Goal: Task Accomplishment & Management: Manage account settings

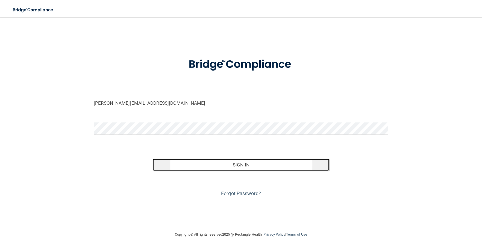
click at [196, 165] on button "Sign In" at bounding box center [241, 165] width 177 height 12
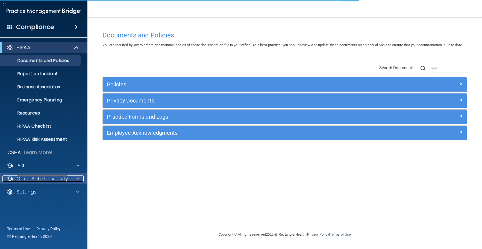
click at [43, 178] on p "OfficeSafe University" at bounding box center [42, 178] width 52 height 7
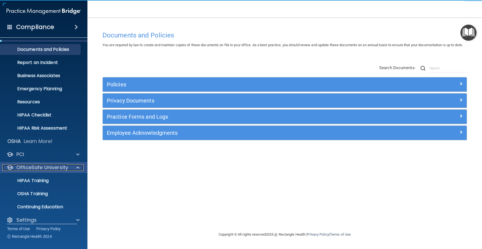
scroll to position [17, 0]
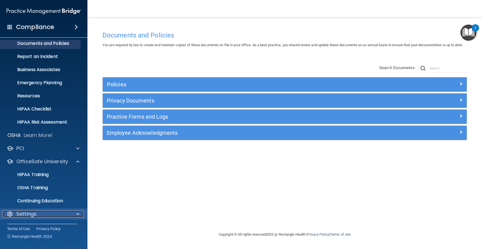
click at [54, 212] on div "Settings" at bounding box center [36, 214] width 68 height 7
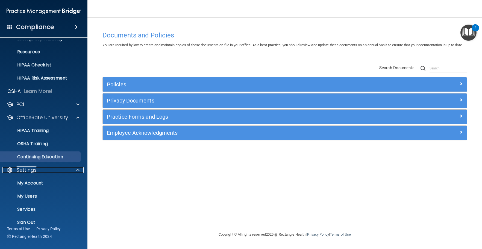
scroll to position [68, 0]
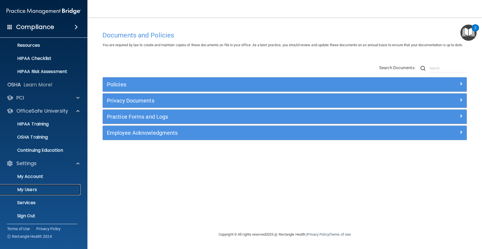
click at [49, 184] on link "My Users" at bounding box center [38, 189] width 86 height 11
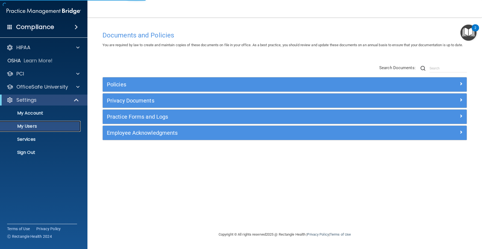
select select "20"
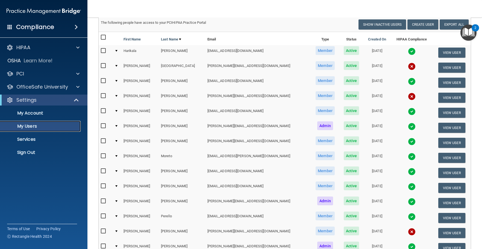
scroll to position [37, 0]
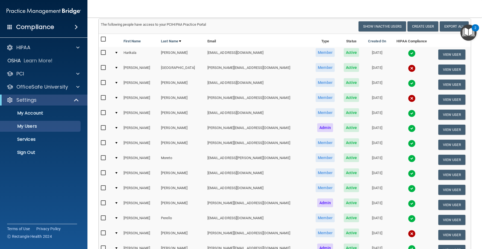
click at [116, 99] on td at bounding box center [116, 99] width 9 height 15
click at [118, 97] on div at bounding box center [116, 98] width 2 height 2
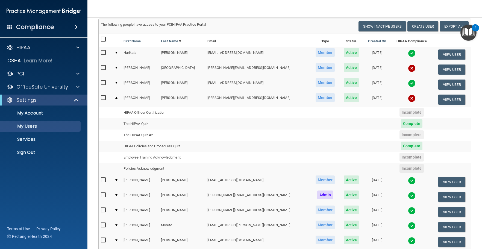
click at [105, 97] on input "checkbox" at bounding box center [104, 98] width 6 height 4
checkbox input "true"
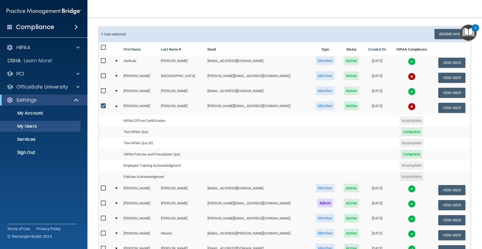
scroll to position [27, 0]
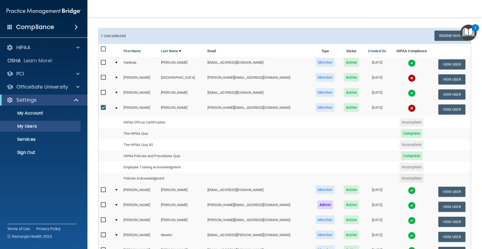
click at [102, 78] on input "checkbox" at bounding box center [104, 77] width 6 height 4
checkbox input "true"
click at [105, 107] on input "checkbox" at bounding box center [104, 107] width 6 height 4
checkbox input "false"
click at [59, 46] on div "HIPAA" at bounding box center [36, 47] width 68 height 7
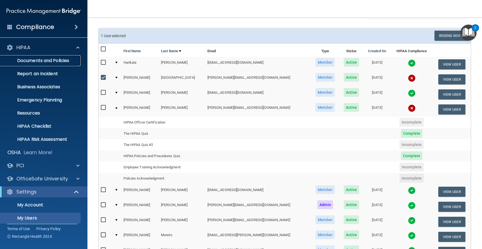
click at [64, 62] on p "Documents and Policies" at bounding box center [41, 60] width 75 height 5
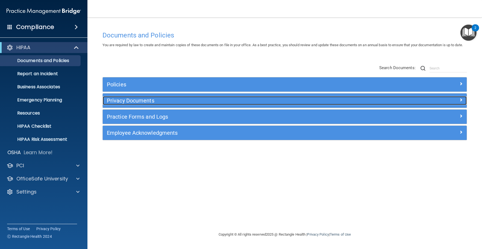
click at [241, 104] on h5 "Privacy Documents" at bounding box center [239, 101] width 265 height 6
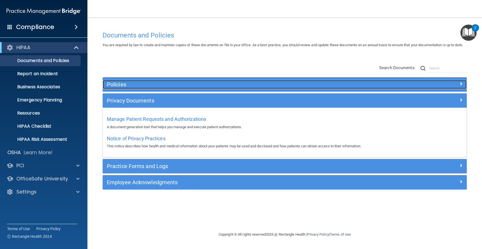
click at [174, 87] on h5 "Policies" at bounding box center [239, 84] width 265 height 6
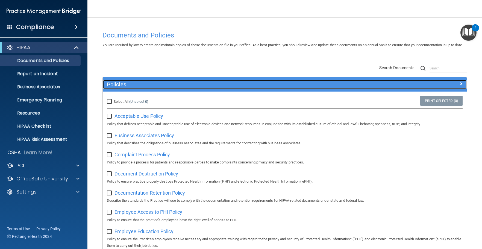
click at [137, 87] on h5 "Policies" at bounding box center [239, 84] width 265 height 6
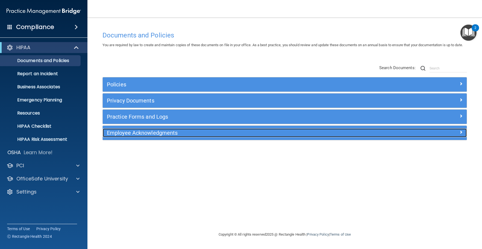
click at [211, 136] on h5 "Employee Acknowledgments" at bounding box center [239, 133] width 265 height 6
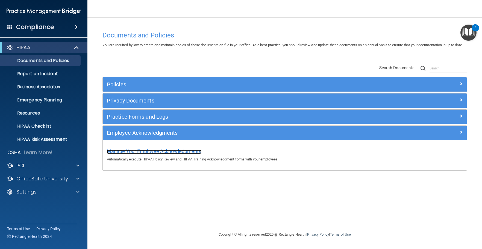
click at [191, 154] on span "Manage Your Employee Acknowledgments" at bounding box center [154, 151] width 95 height 6
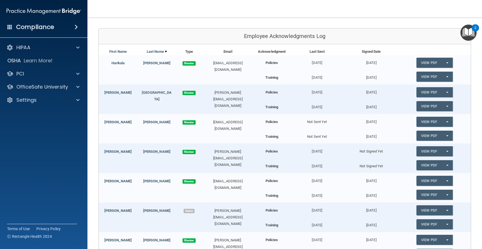
scroll to position [82, 0]
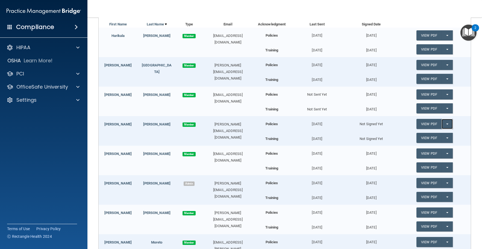
click at [444, 125] on button "Split button!" at bounding box center [447, 124] width 11 height 10
click at [439, 134] on link "Send Acknowledgment" at bounding box center [439, 135] width 47 height 8
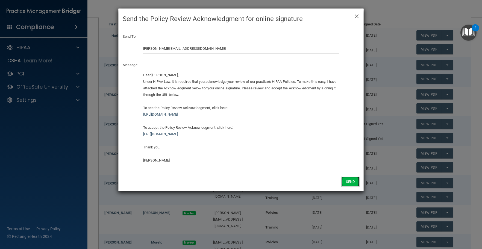
click at [348, 181] on button "Send" at bounding box center [350, 182] width 18 height 10
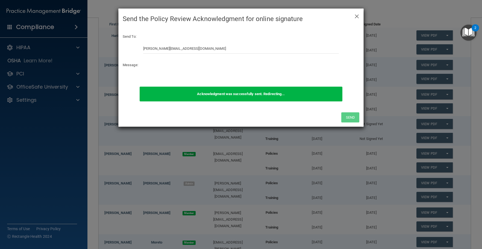
click at [182, 63] on p "Message:" at bounding box center [241, 65] width 237 height 7
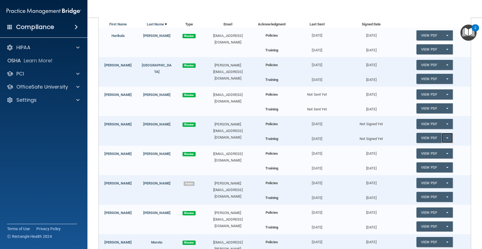
click at [447, 139] on button "Split button!" at bounding box center [447, 138] width 11 height 10
click at [430, 150] on link "Send Acknowledgment PDF" at bounding box center [443, 149] width 55 height 8
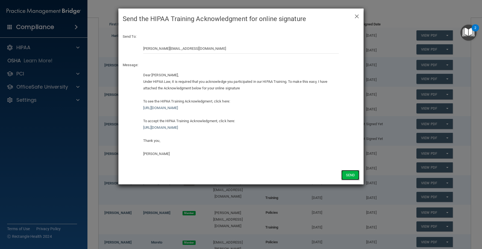
click at [346, 177] on button "Send" at bounding box center [350, 175] width 18 height 10
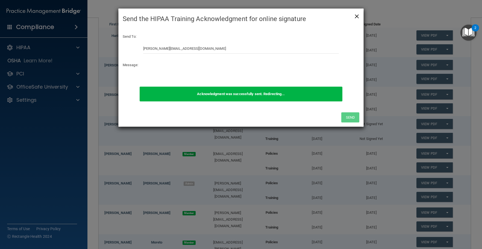
click at [358, 16] on span "×" at bounding box center [356, 15] width 5 height 11
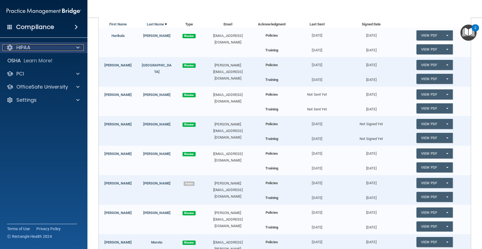
click at [52, 46] on div "HIPAA" at bounding box center [36, 47] width 68 height 7
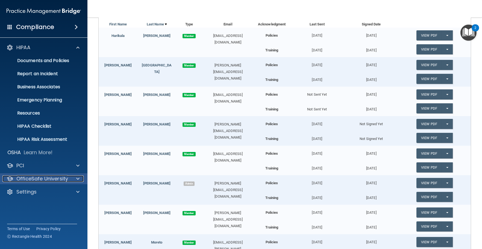
click at [55, 182] on p "OfficeSafe University" at bounding box center [42, 178] width 52 height 7
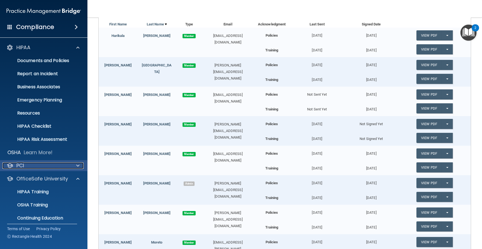
click at [63, 166] on div "PCI" at bounding box center [36, 165] width 68 height 7
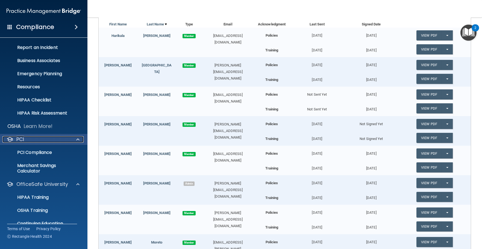
scroll to position [49, 0]
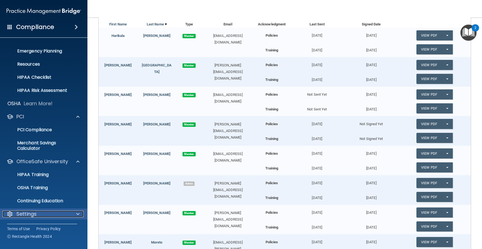
click at [49, 212] on div "Settings" at bounding box center [36, 214] width 68 height 7
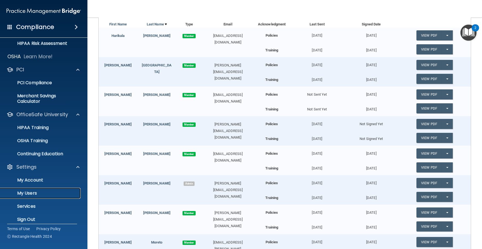
click at [46, 191] on p "My Users" at bounding box center [41, 192] width 75 height 5
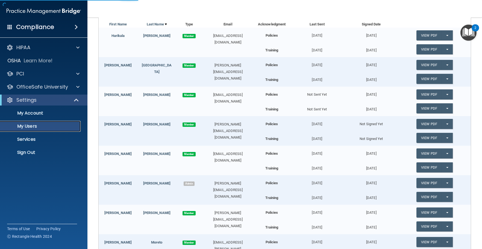
select select "20"
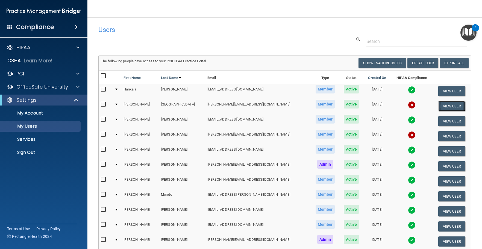
click at [445, 108] on button "View User" at bounding box center [451, 106] width 27 height 10
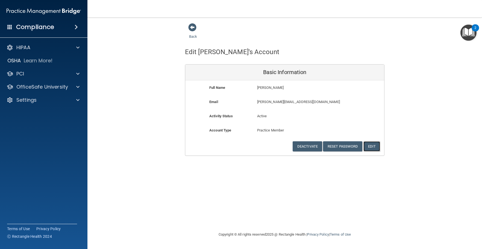
click at [375, 148] on button "Edit" at bounding box center [371, 146] width 17 height 10
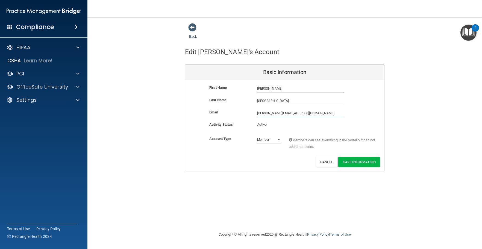
drag, startPoint x: 303, startPoint y: 115, endPoint x: 198, endPoint y: 130, distance: 106.5
click at [198, 130] on div "First Name [PERSON_NAME] [PERSON_NAME] Last Name [PERSON_NAME] Email [PERSON_NA…" at bounding box center [284, 125] width 199 height 91
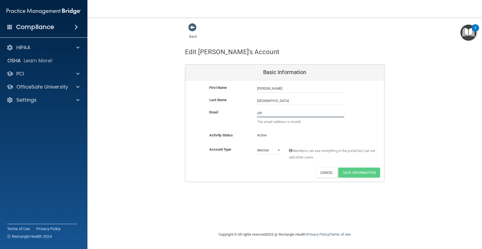
type input "[EMAIL_ADDRESS][DOMAIN_NAME]"
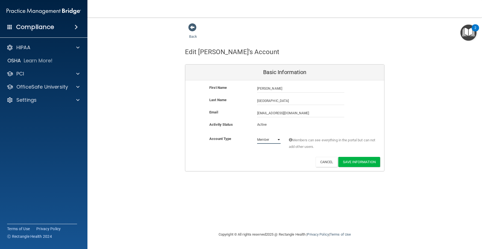
click at [280, 141] on select "Admin Member" at bounding box center [269, 140] width 24 height 8
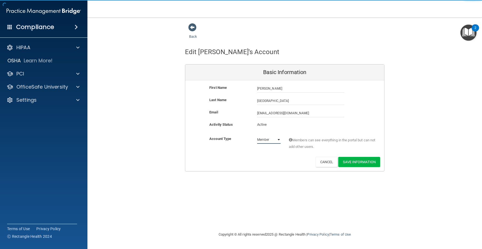
click at [280, 141] on select "Admin Member" at bounding box center [269, 140] width 24 height 8
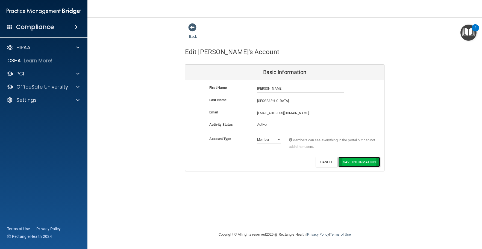
click at [347, 164] on button "Save Information" at bounding box center [359, 162] width 42 height 10
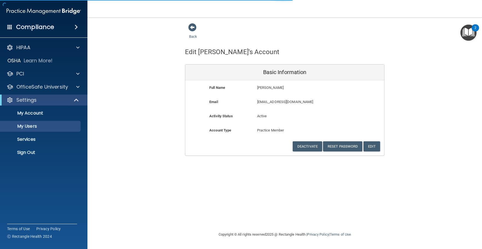
select select "20"
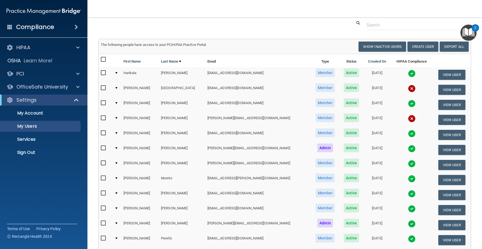
scroll to position [3, 0]
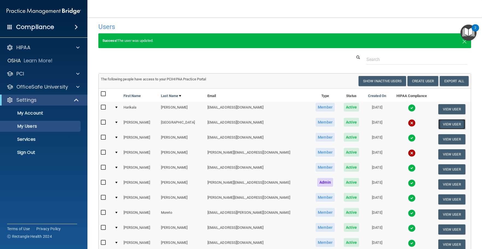
click at [440, 125] on button "View User" at bounding box center [451, 124] width 27 height 10
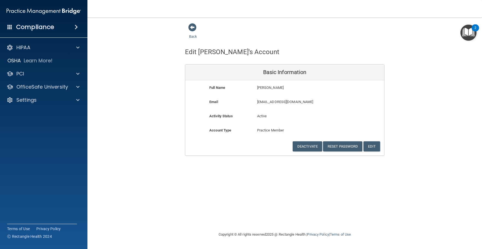
click at [192, 32] on div "Back" at bounding box center [201, 31] width 33 height 17
click at [193, 28] on span at bounding box center [192, 27] width 8 height 8
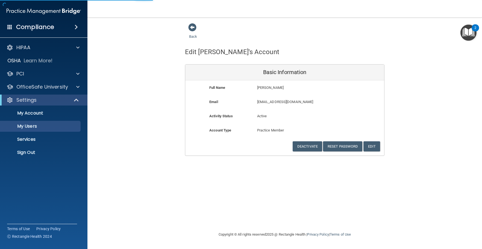
select select "20"
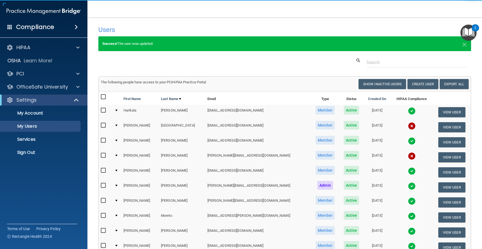
click at [103, 123] on input "checkbox" at bounding box center [104, 125] width 6 height 4
checkbox input "true"
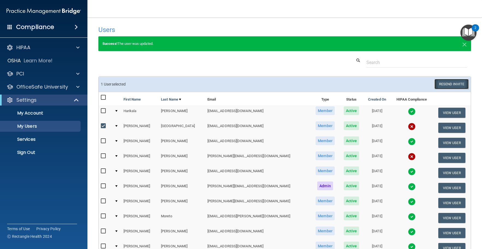
click at [442, 83] on button "Resend Invite" at bounding box center [451, 84] width 34 height 10
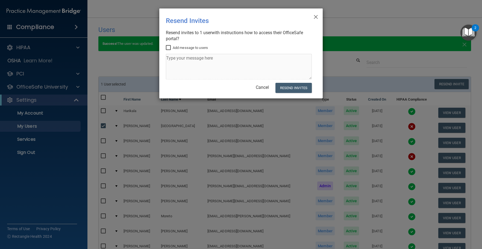
click at [171, 48] on input "Add message to users" at bounding box center [169, 48] width 6 height 4
checkbox input "true"
click at [193, 63] on textarea at bounding box center [239, 67] width 146 height 26
type textarea "Hi! Please create your username!"
click at [282, 85] on button "Resend Invites" at bounding box center [293, 88] width 36 height 10
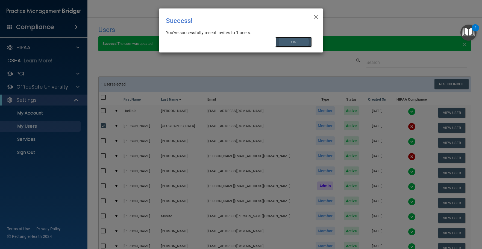
click at [304, 40] on button "OK" at bounding box center [293, 42] width 37 height 10
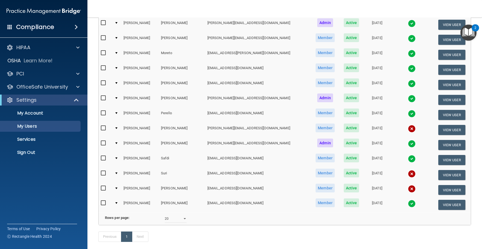
scroll to position [195, 0]
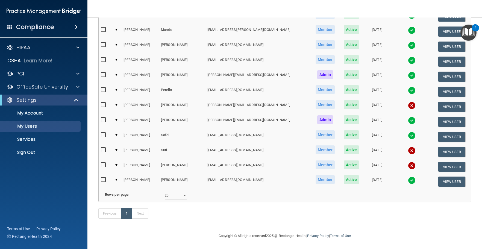
click at [105, 148] on input "checkbox" at bounding box center [104, 150] width 6 height 4
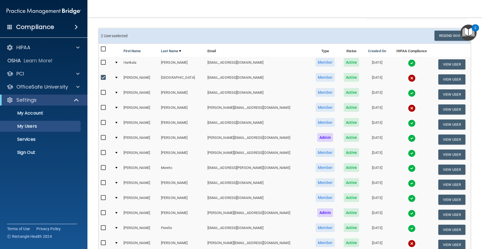
scroll to position [140, 0]
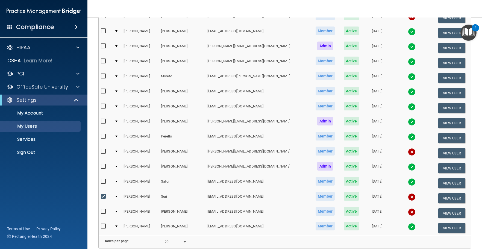
click at [116, 198] on td at bounding box center [116, 198] width 9 height 15
click at [117, 196] on div at bounding box center [116, 197] width 2 height 2
click at [119, 198] on td at bounding box center [116, 198] width 9 height 15
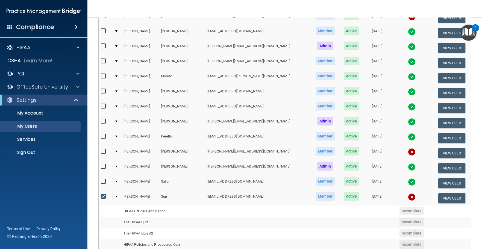
click at [104, 196] on input "checkbox" at bounding box center [104, 196] width 6 height 4
checkbox input "false"
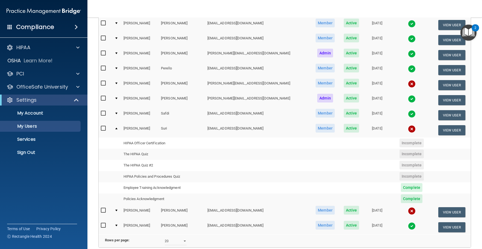
scroll to position [222, 0]
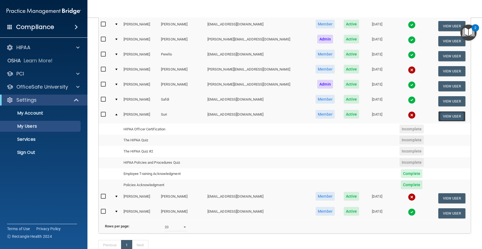
click at [442, 119] on button "View User" at bounding box center [451, 116] width 27 height 10
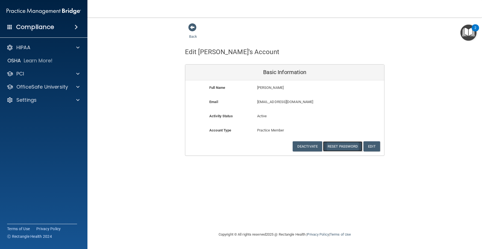
click at [345, 150] on button "Reset Password" at bounding box center [342, 146] width 39 height 10
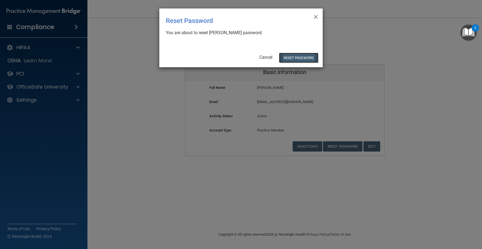
click at [302, 60] on button "Reset Password" at bounding box center [298, 58] width 39 height 10
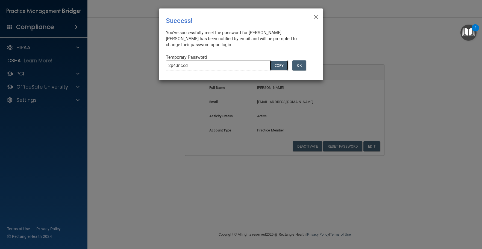
click at [283, 65] on button "COPY" at bounding box center [279, 65] width 18 height 10
click at [318, 17] on span "×" at bounding box center [315, 16] width 5 height 11
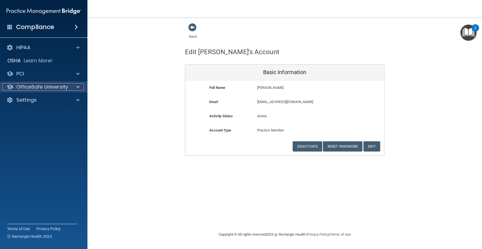
click at [59, 87] on p "OfficeSafe University" at bounding box center [42, 87] width 52 height 7
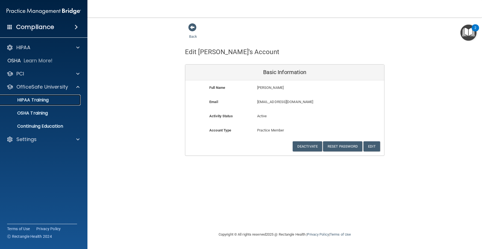
click at [64, 99] on div "HIPAA Training" at bounding box center [41, 99] width 75 height 5
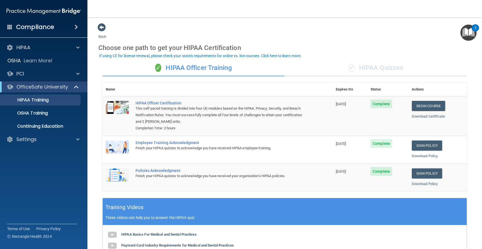
click at [371, 67] on div "✓ HIPAA Quizzes" at bounding box center [376, 68] width 182 height 16
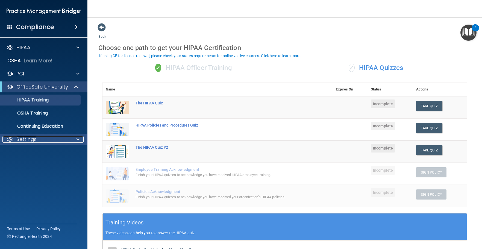
click at [49, 136] on div "Settings" at bounding box center [36, 139] width 68 height 7
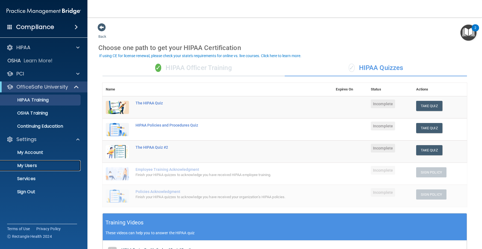
click at [46, 162] on link "My Users" at bounding box center [38, 165] width 86 height 11
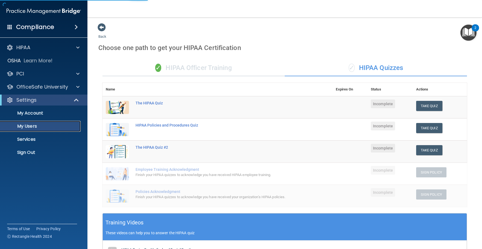
select select "20"
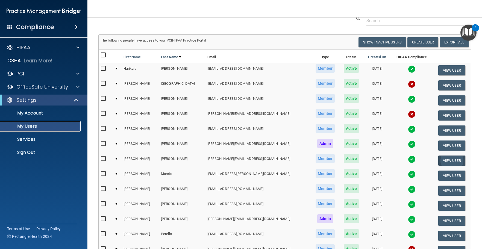
scroll to position [55, 0]
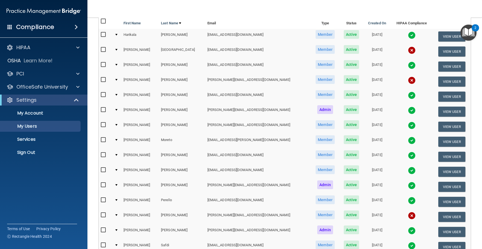
click at [118, 80] on div at bounding box center [116, 80] width 2 height 2
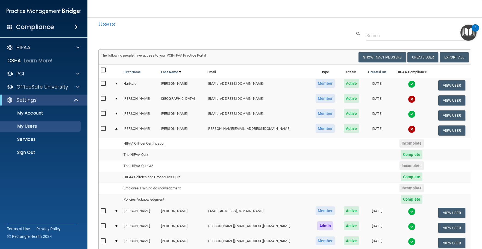
scroll to position [0, 0]
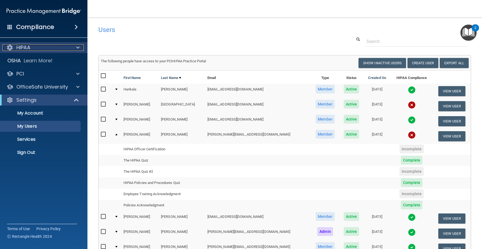
click at [63, 48] on div "HIPAA" at bounding box center [36, 47] width 68 height 7
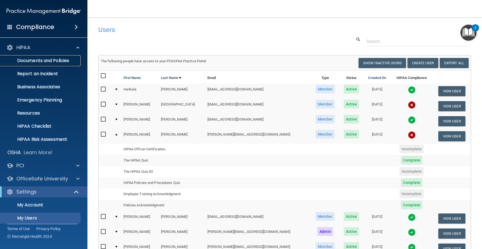
click at [61, 62] on p "Documents and Policies" at bounding box center [41, 60] width 75 height 5
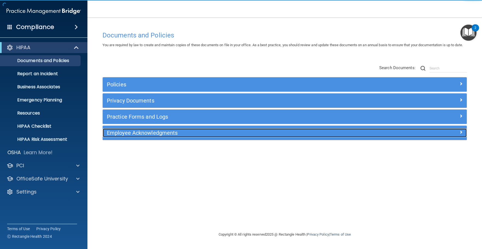
click at [229, 136] on h5 "Employee Acknowledgments" at bounding box center [239, 133] width 265 height 6
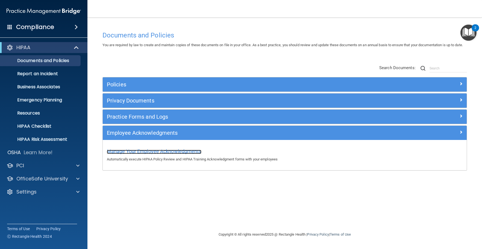
click at [192, 154] on span "Manage Your Employee Acknowledgments" at bounding box center [154, 151] width 95 height 6
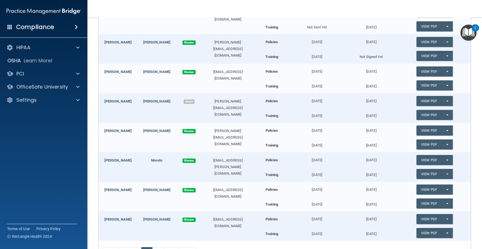
scroll to position [219, 0]
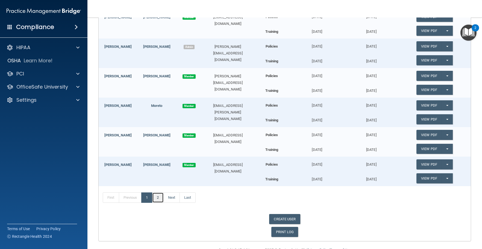
click at [155, 196] on link "2" at bounding box center [157, 197] width 11 height 10
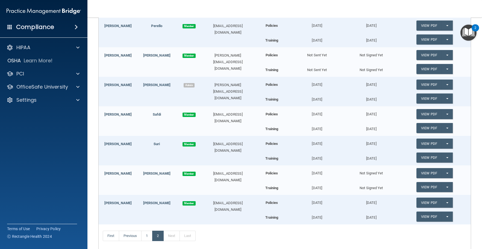
scroll to position [137, 0]
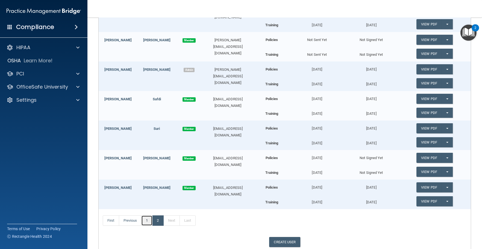
click at [145, 221] on link "1" at bounding box center [146, 220] width 11 height 10
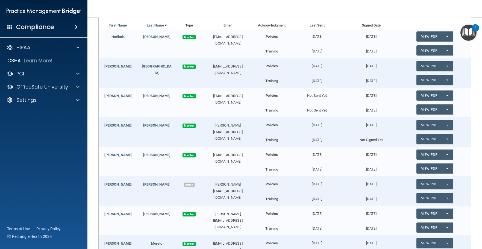
scroll to position [82, 0]
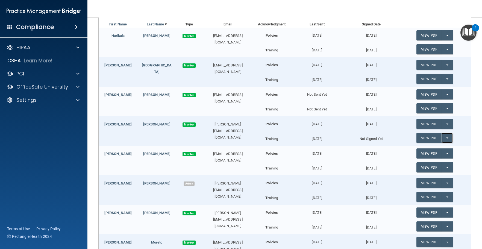
click at [446, 139] on span "button" at bounding box center [447, 137] width 2 height 1
click at [440, 148] on link "Send Acknowledgment PDF" at bounding box center [443, 149] width 55 height 8
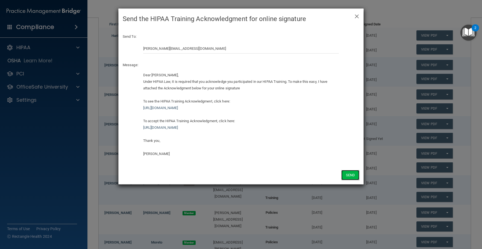
click at [357, 173] on button "Send" at bounding box center [350, 175] width 18 height 10
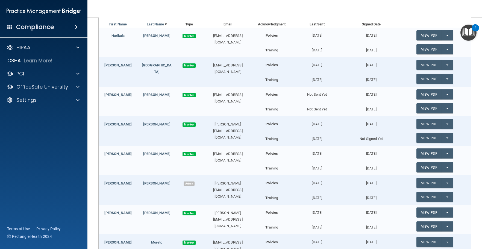
scroll to position [0, 0]
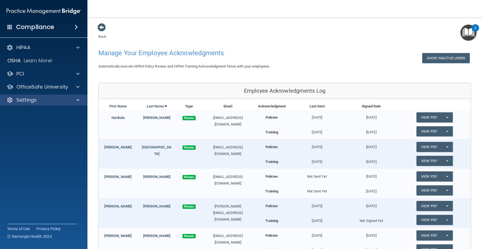
click at [50, 95] on div "Settings" at bounding box center [44, 100] width 88 height 11
click at [55, 100] on div "Settings" at bounding box center [36, 100] width 68 height 7
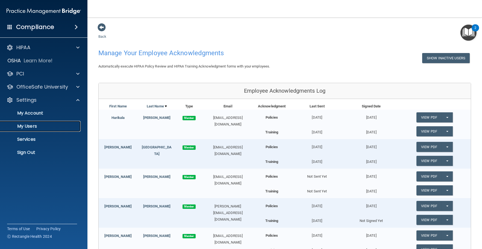
click at [46, 125] on p "My Users" at bounding box center [41, 126] width 75 height 5
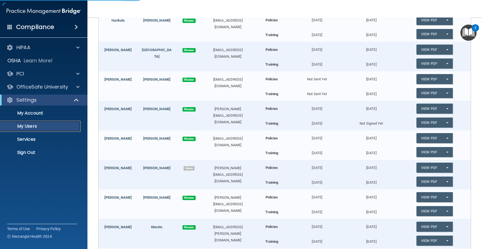
select select "20"
